Goal: Obtain resource: Obtain resource

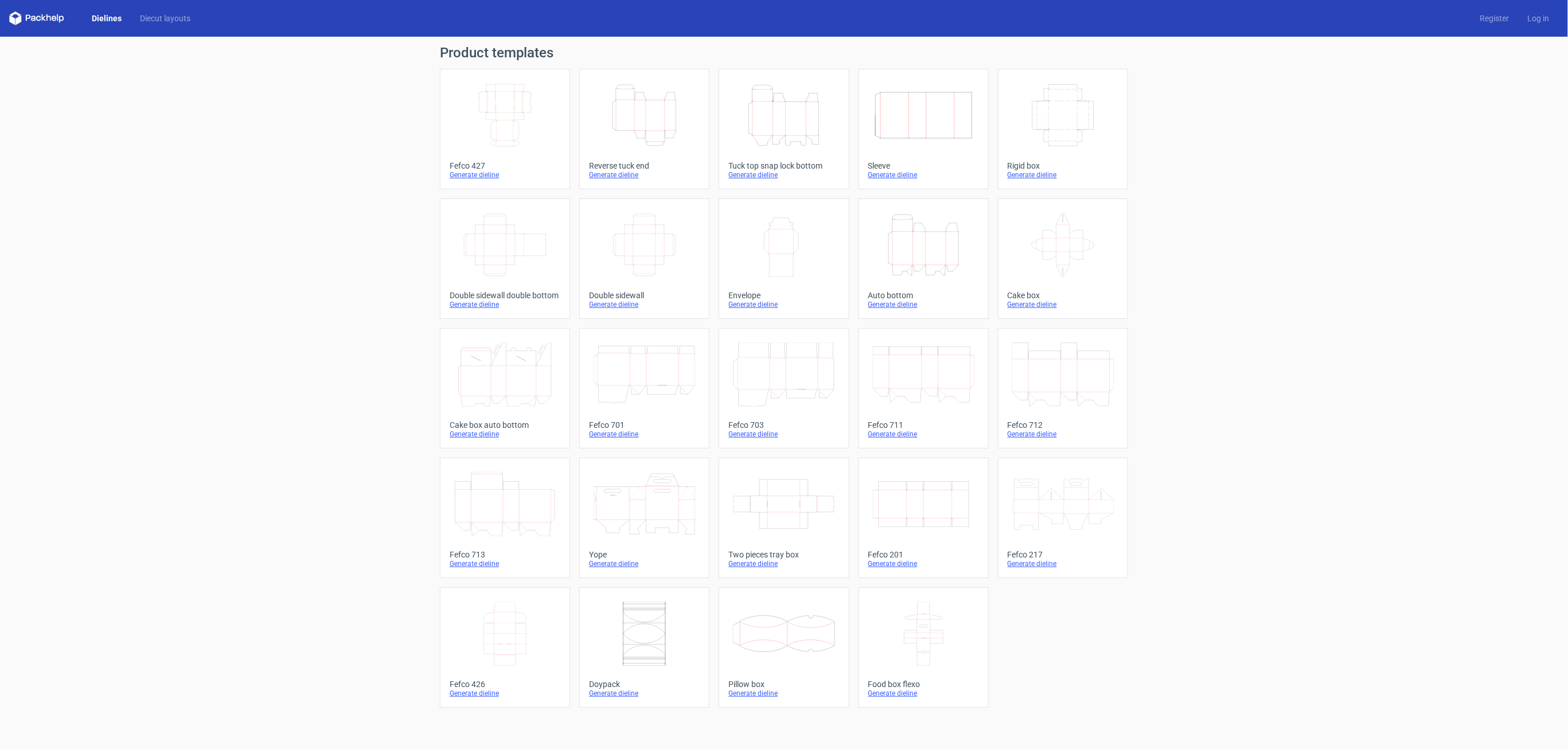
click at [344, 248] on div "Product templates Width Depth Height Fefco 427 Generate dieline Height Depth Wi…" at bounding box center [784, 393] width 1568 height 712
click at [114, 19] on link "Dielines" at bounding box center [106, 18] width 48 height 12
click at [162, 19] on link "Diecut layouts" at bounding box center [165, 18] width 69 height 12
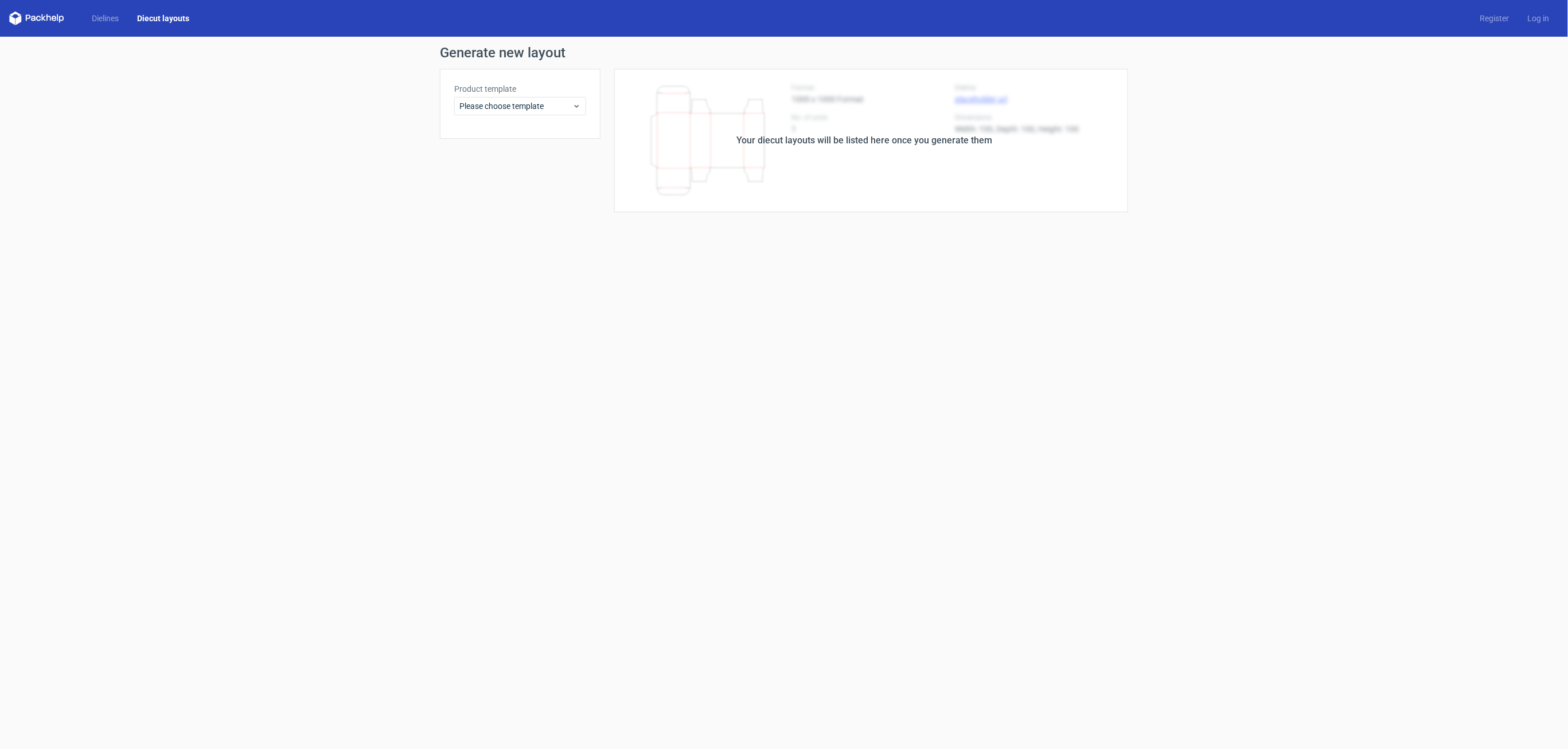
click at [495, 96] on div "Product template Please choose template" at bounding box center [520, 100] width 132 height 32
click at [495, 106] on span "Please choose template" at bounding box center [516, 106] width 113 height 12
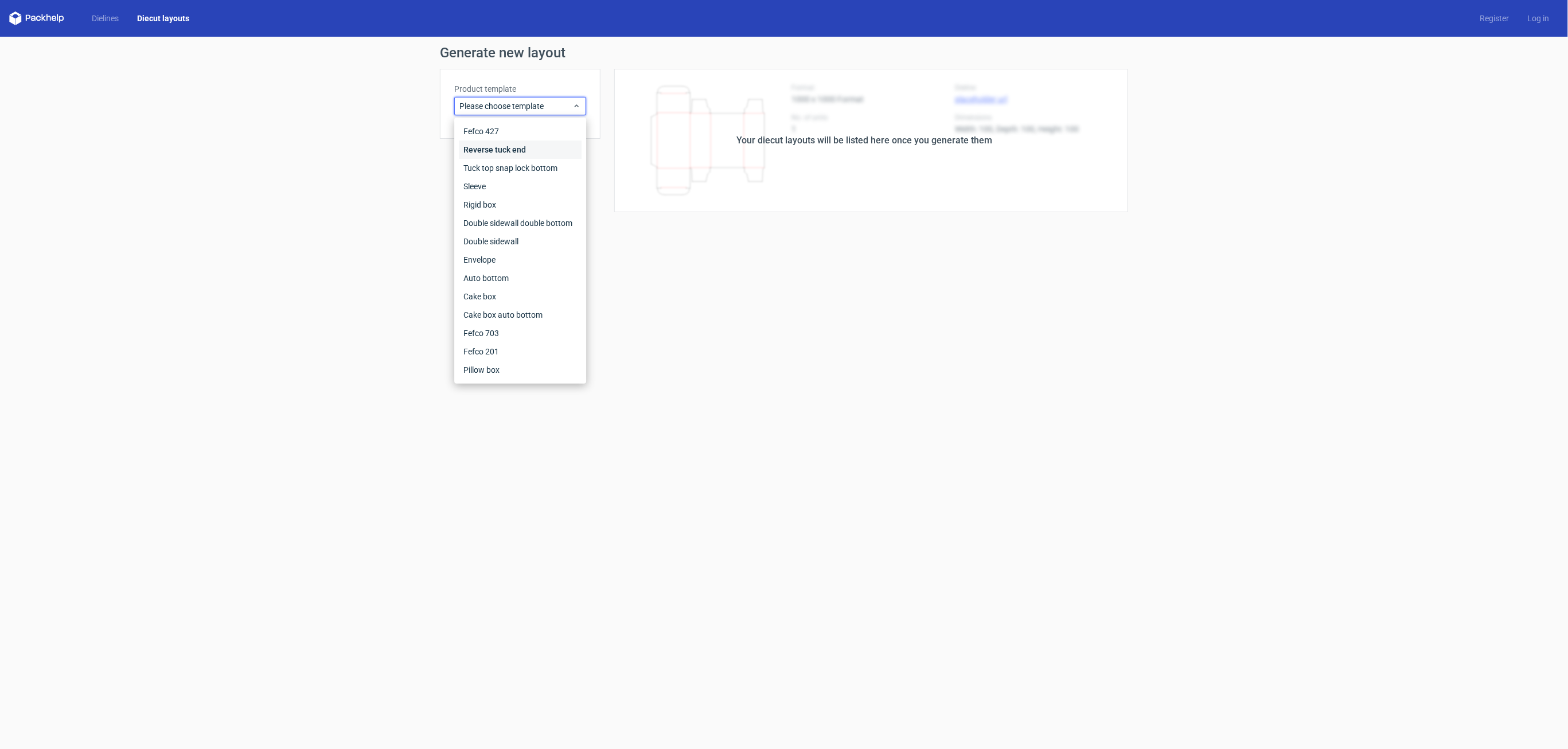
click at [470, 148] on div "Reverse tuck end" at bounding box center [520, 150] width 123 height 19
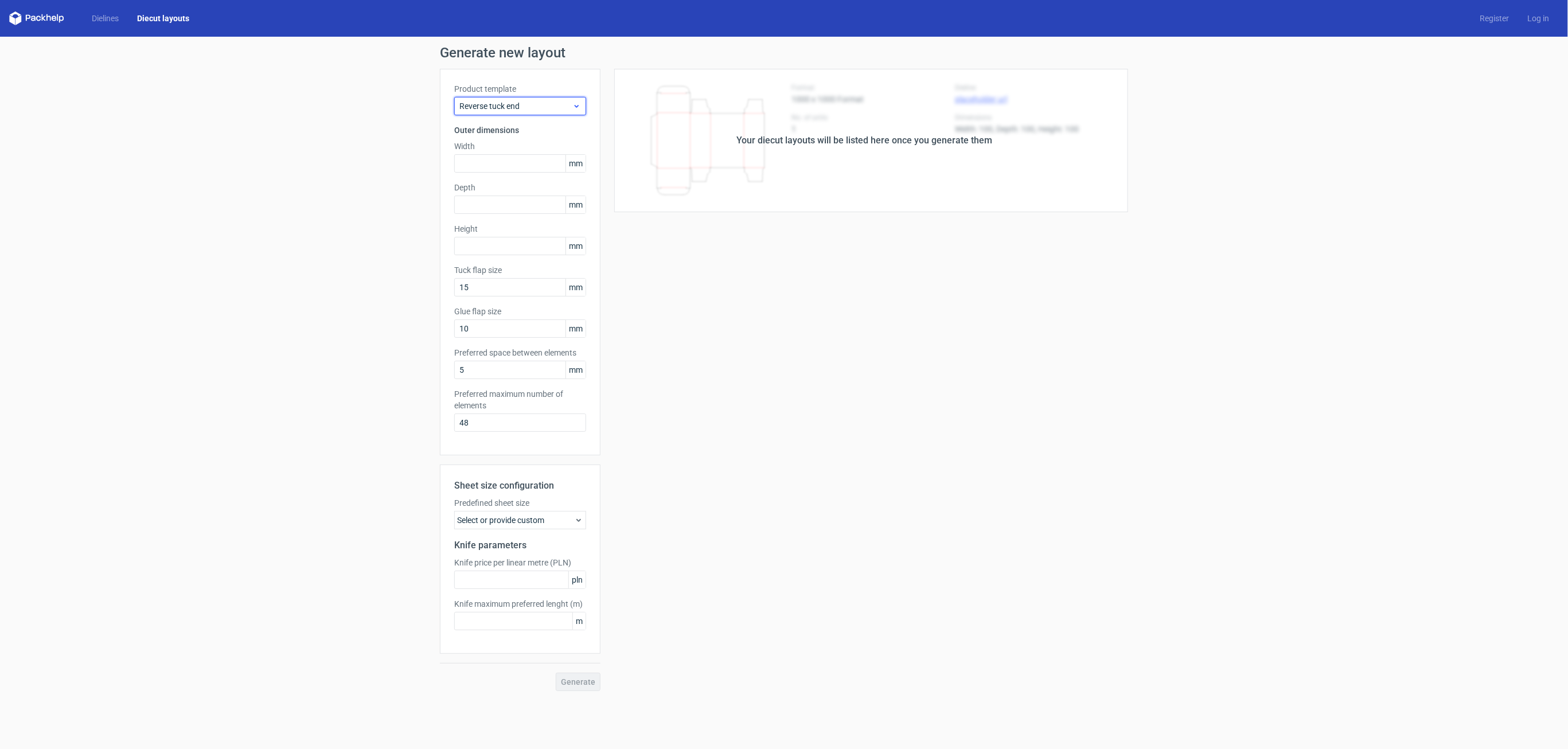
click at [495, 113] on div "Reverse tuck end" at bounding box center [520, 106] width 132 height 19
click at [271, 105] on div "Generate new layout Product template Reverse tuck end Outer dimensions Width mm…" at bounding box center [784, 369] width 1568 height 663
click at [104, 19] on link "Dielines" at bounding box center [105, 18] width 46 height 12
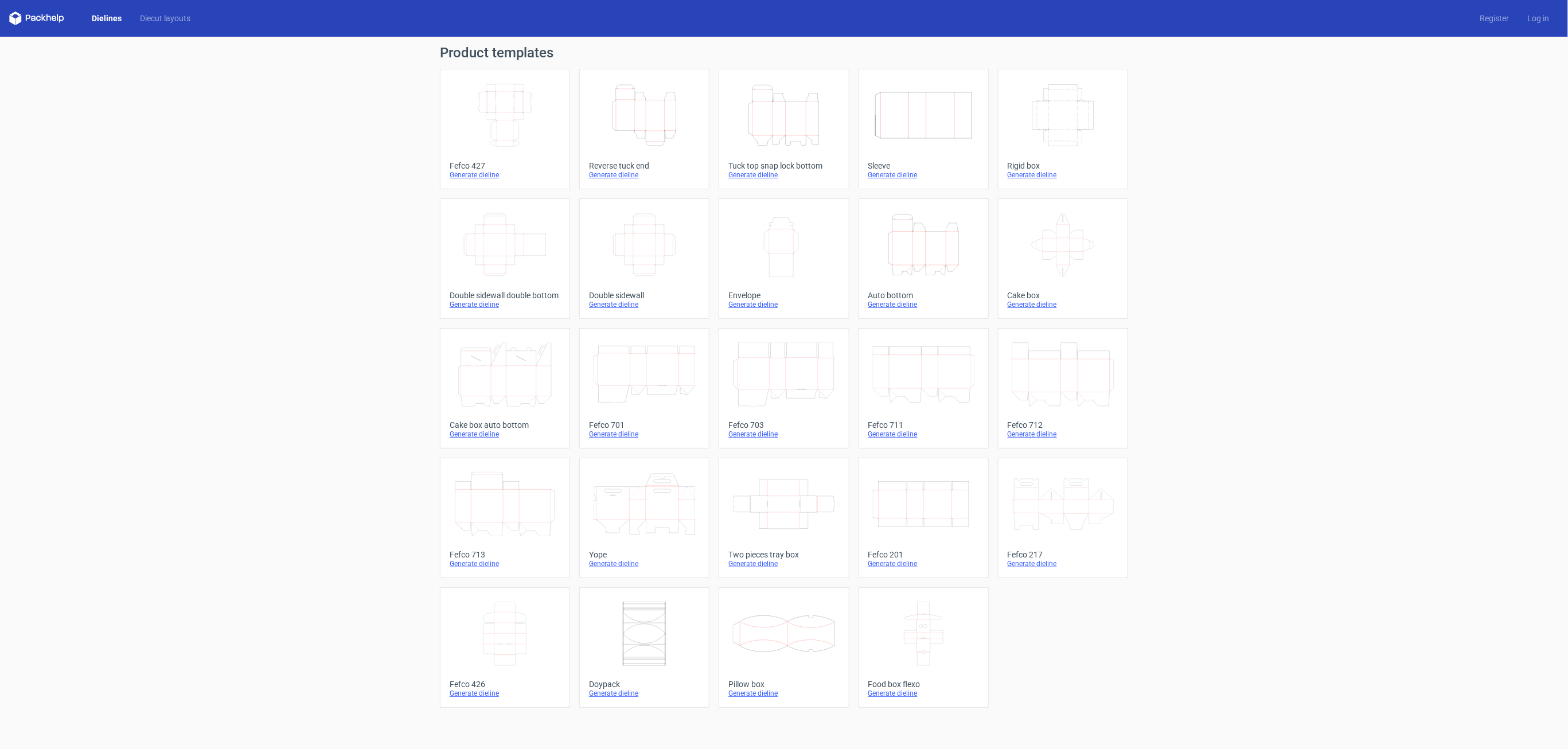
click at [55, 11] on div "Dielines Diecut layouts Register Log in" at bounding box center [784, 19] width 1568 height 37
click at [25, 22] on icon at bounding box center [36, 19] width 55 height 14
click at [29, 20] on icon at bounding box center [36, 19] width 55 height 14
click at [22, 18] on icon at bounding box center [36, 19] width 55 height 14
